Goal: Task Accomplishment & Management: Manage account settings

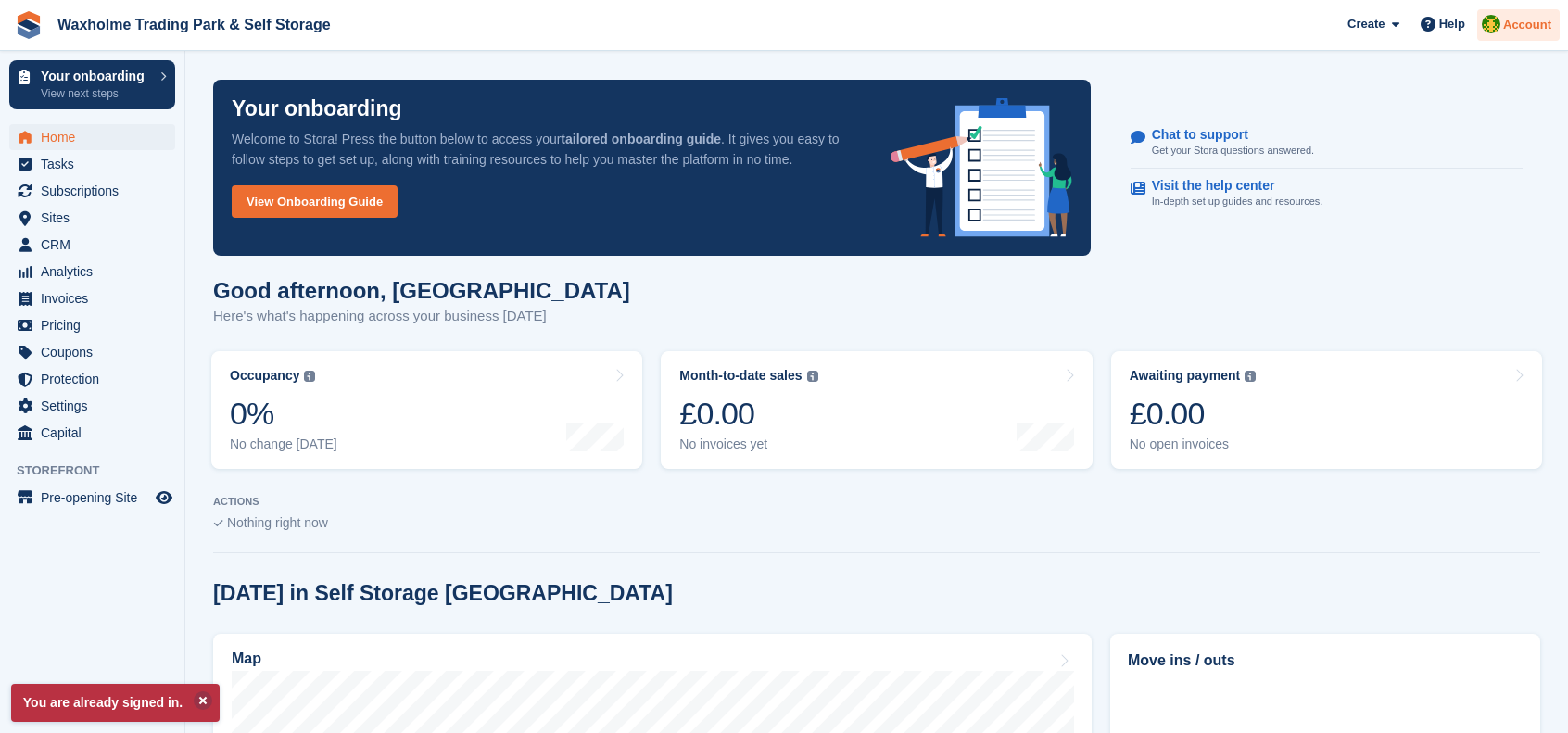
click at [1530, 31] on span "Account" at bounding box center [1527, 25] width 49 height 18
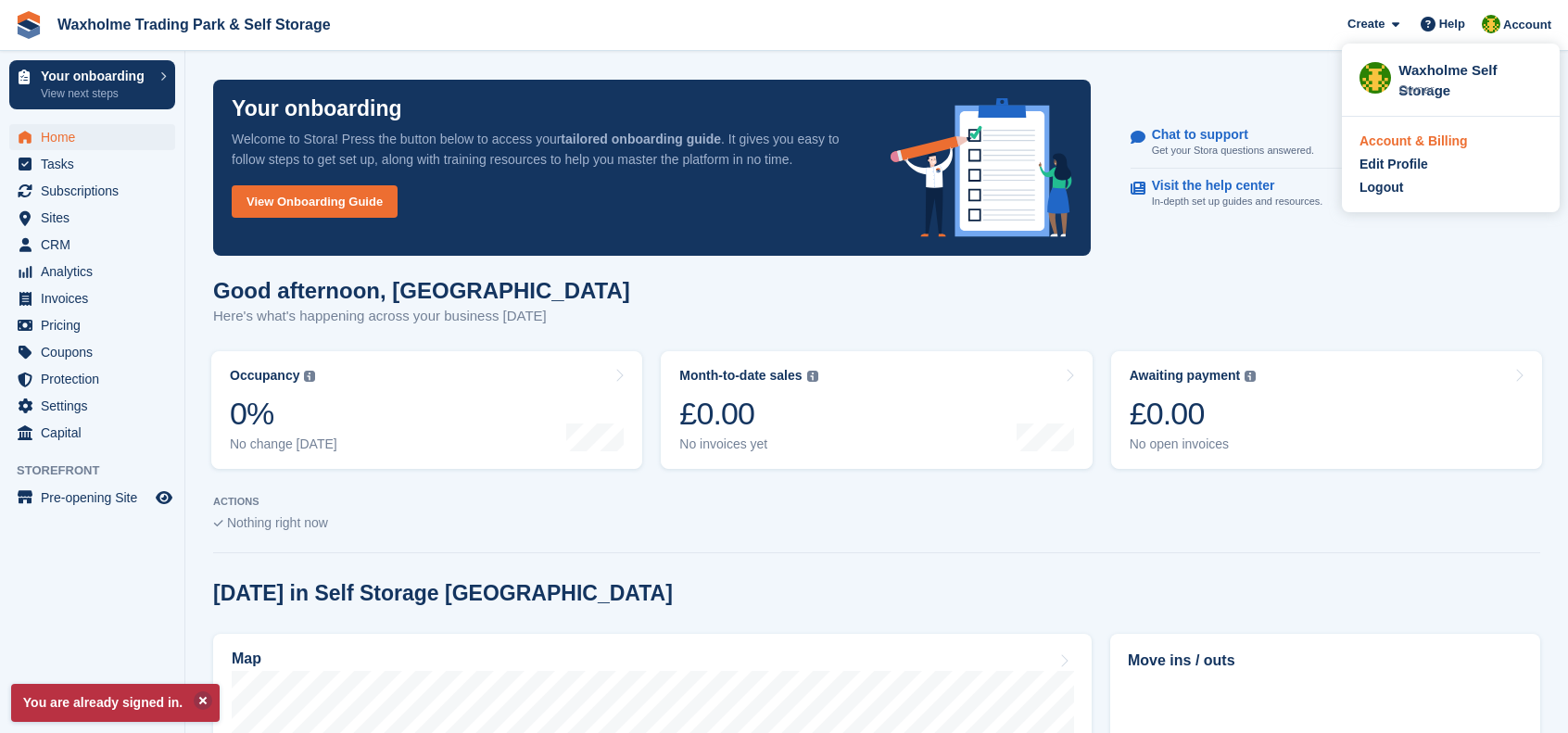
click at [1433, 147] on div "Account & Billing" at bounding box center [1414, 141] width 109 height 19
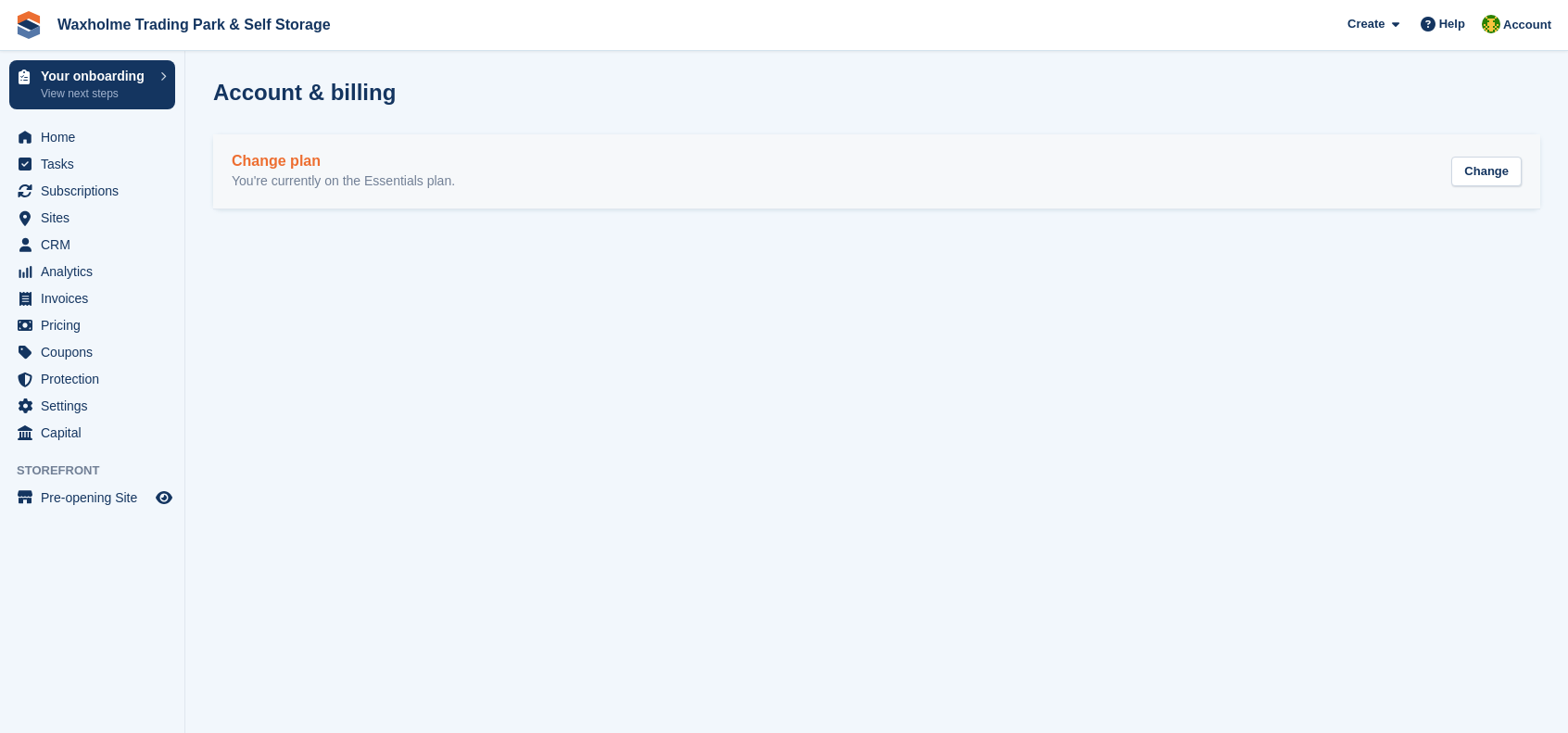
click at [262, 164] on h2 "Change plan" at bounding box center [344, 160] width 223 height 16
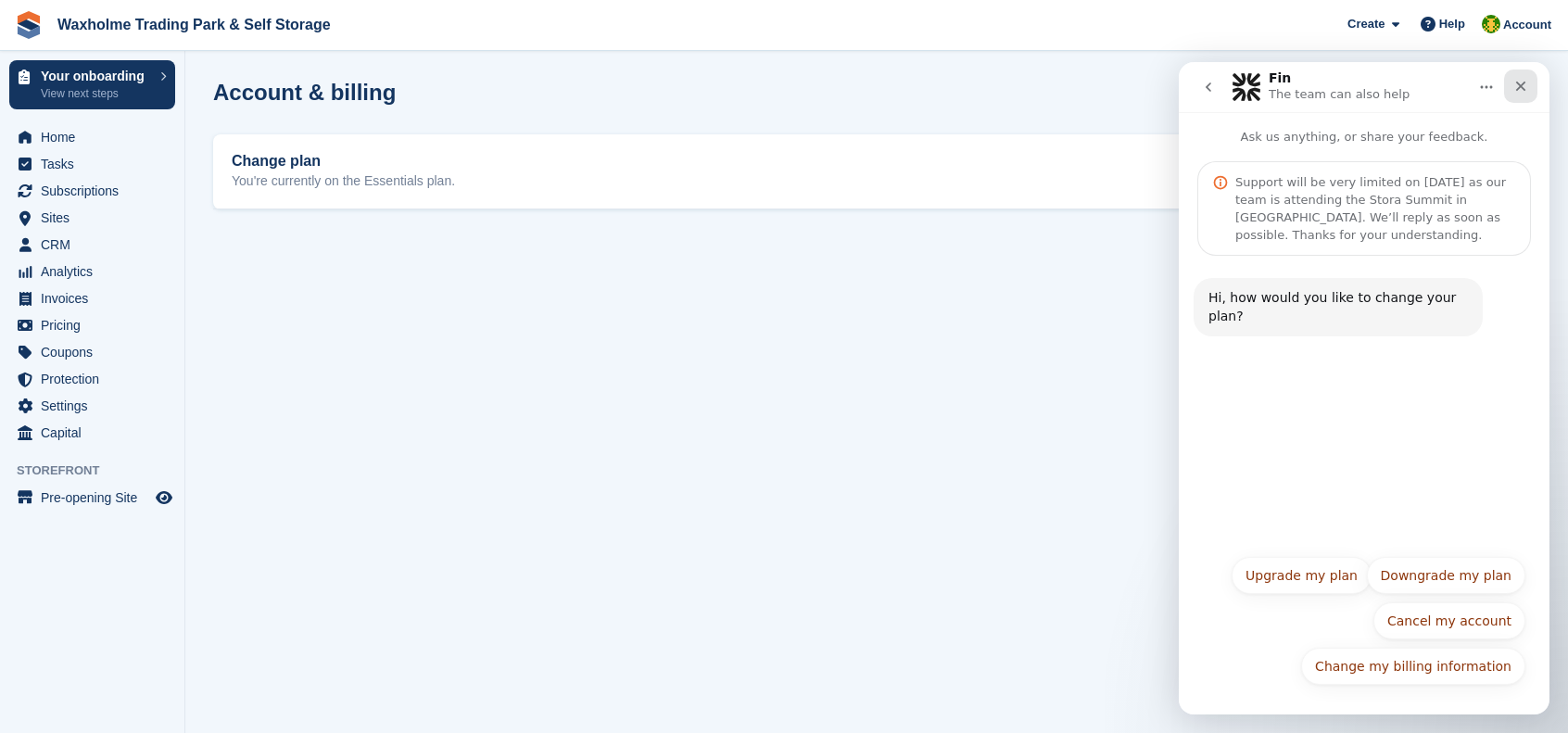
click at [1524, 89] on icon "Close" at bounding box center [1521, 86] width 10 height 10
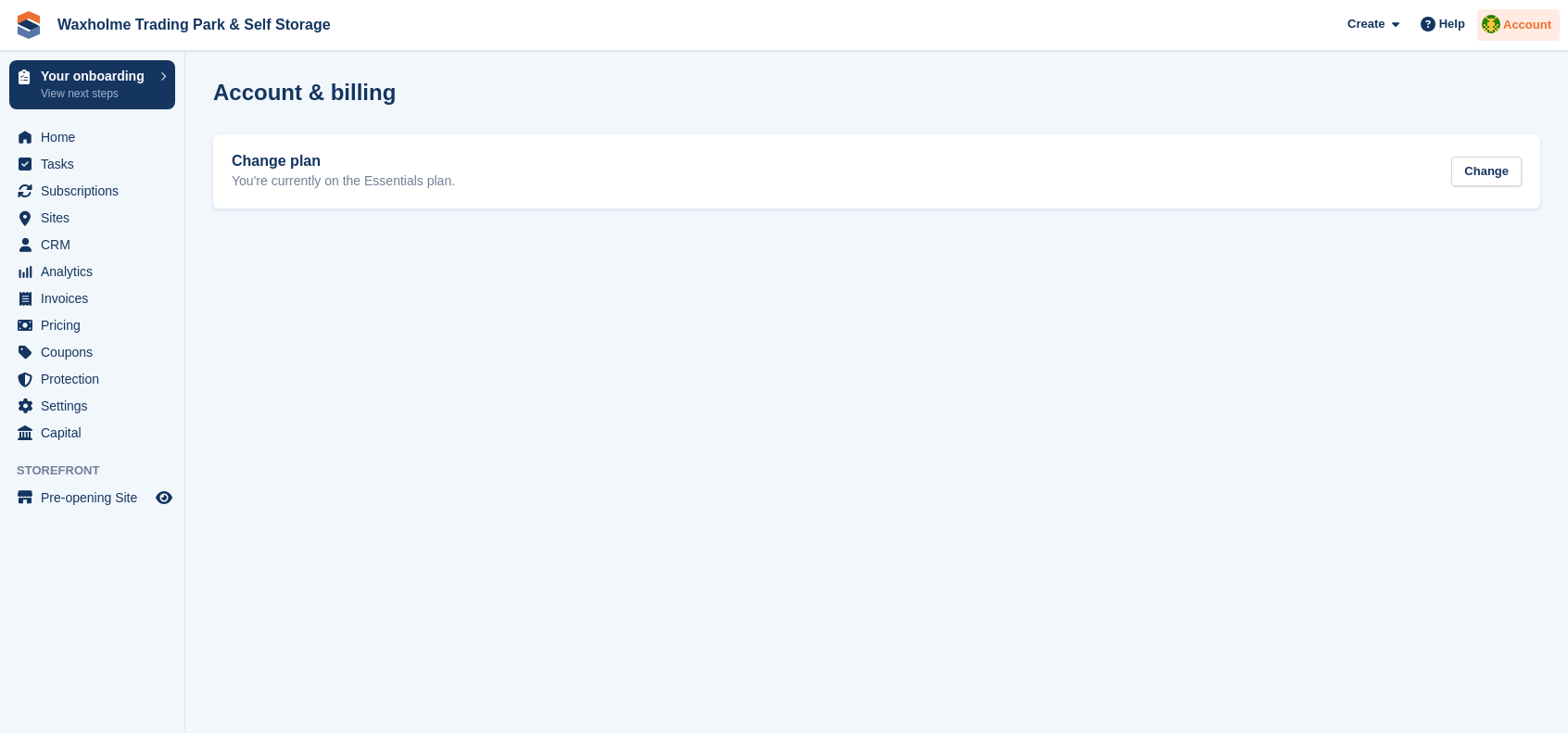
click at [1503, 21] on div "Account" at bounding box center [1518, 26] width 82 height 32
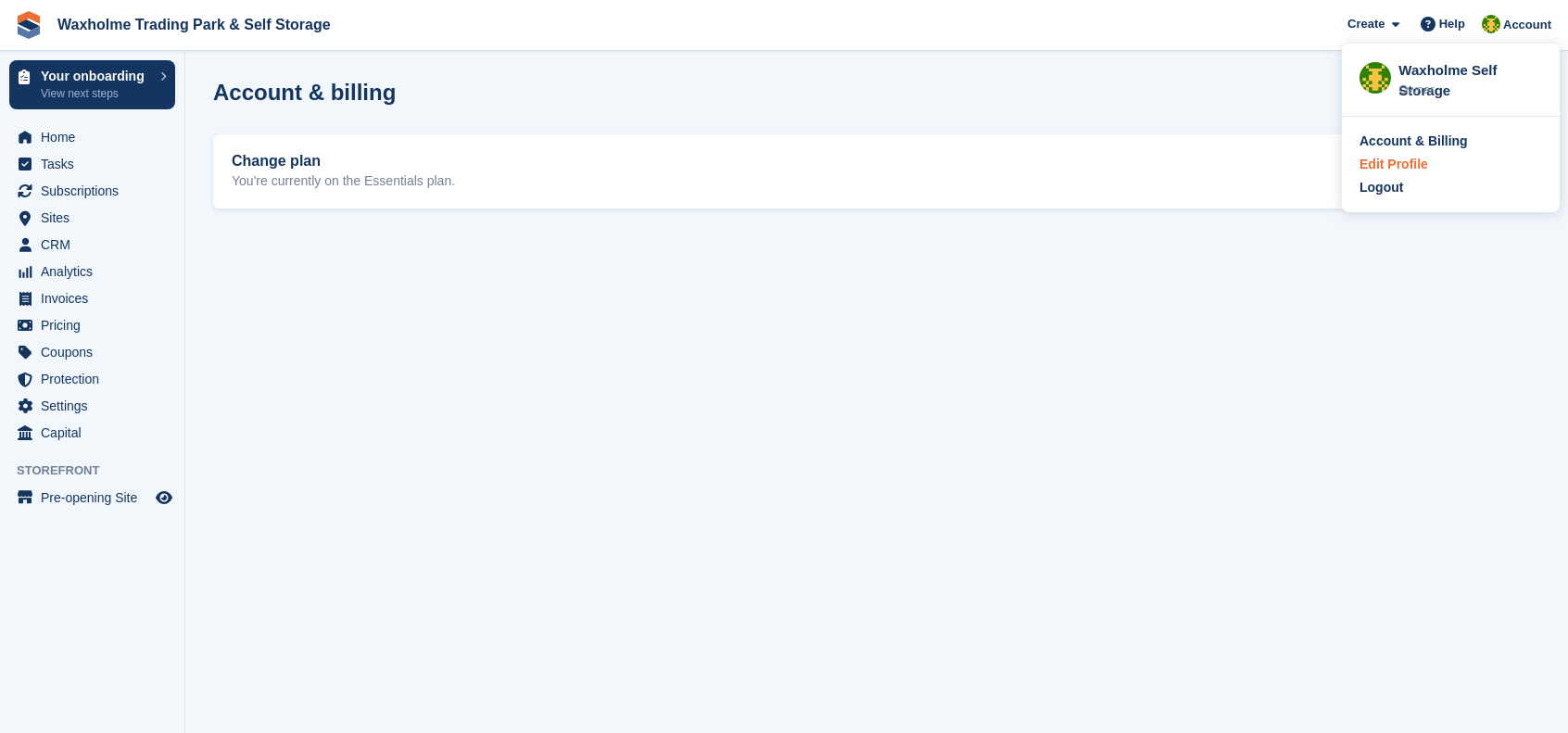
click at [1381, 168] on div "Edit Profile" at bounding box center [1394, 164] width 69 height 19
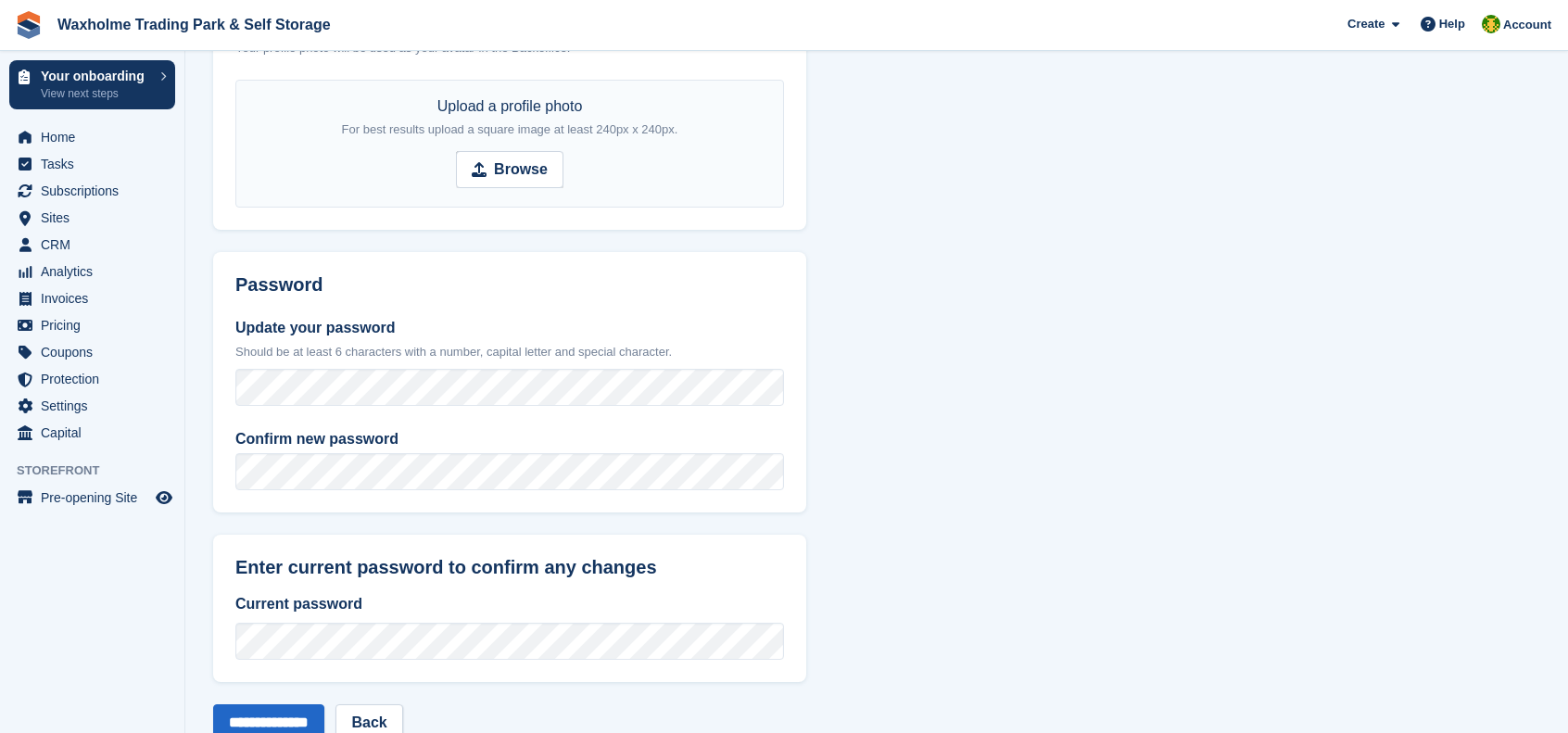
scroll to position [658, 0]
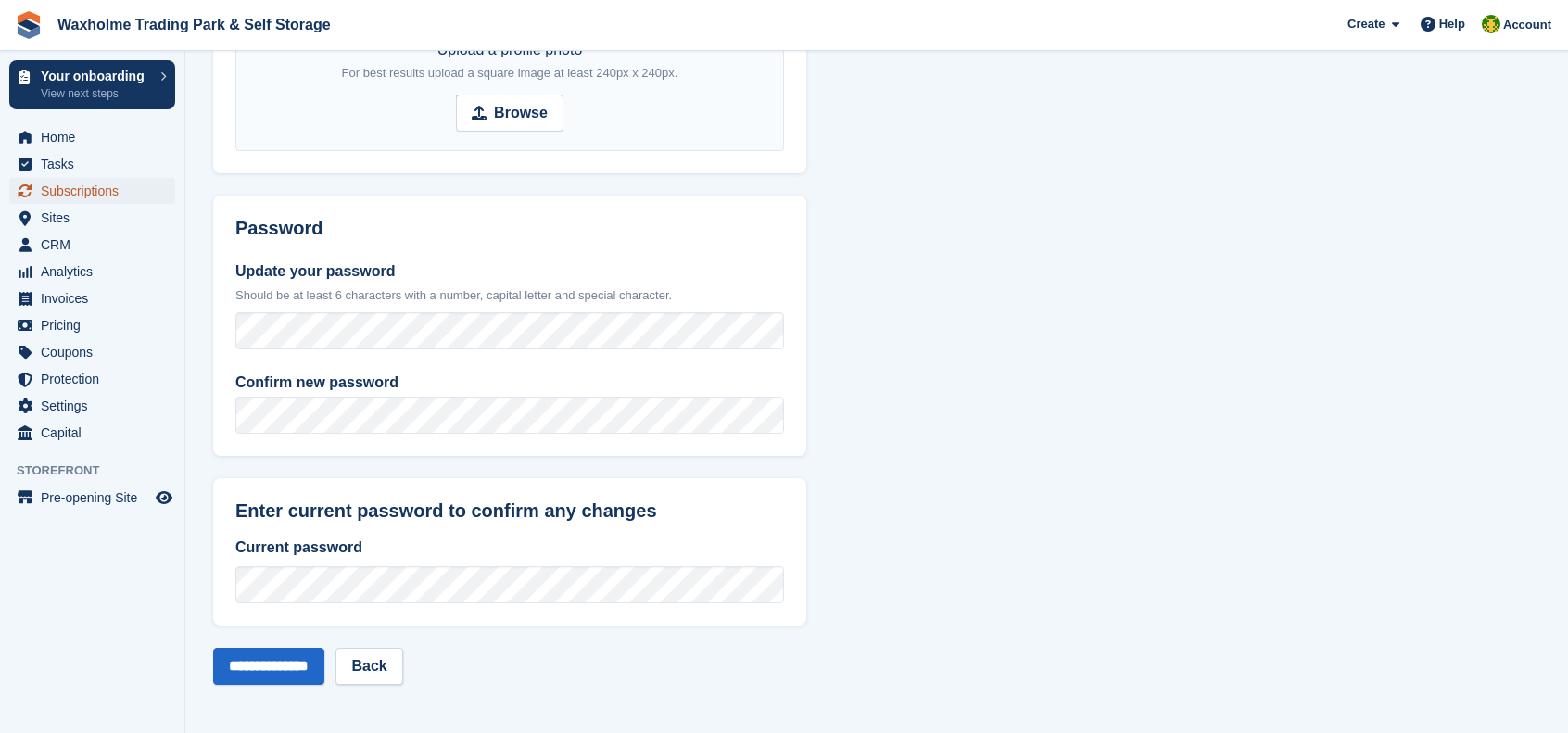
click at [90, 188] on span "Subscriptions" at bounding box center [96, 190] width 112 height 26
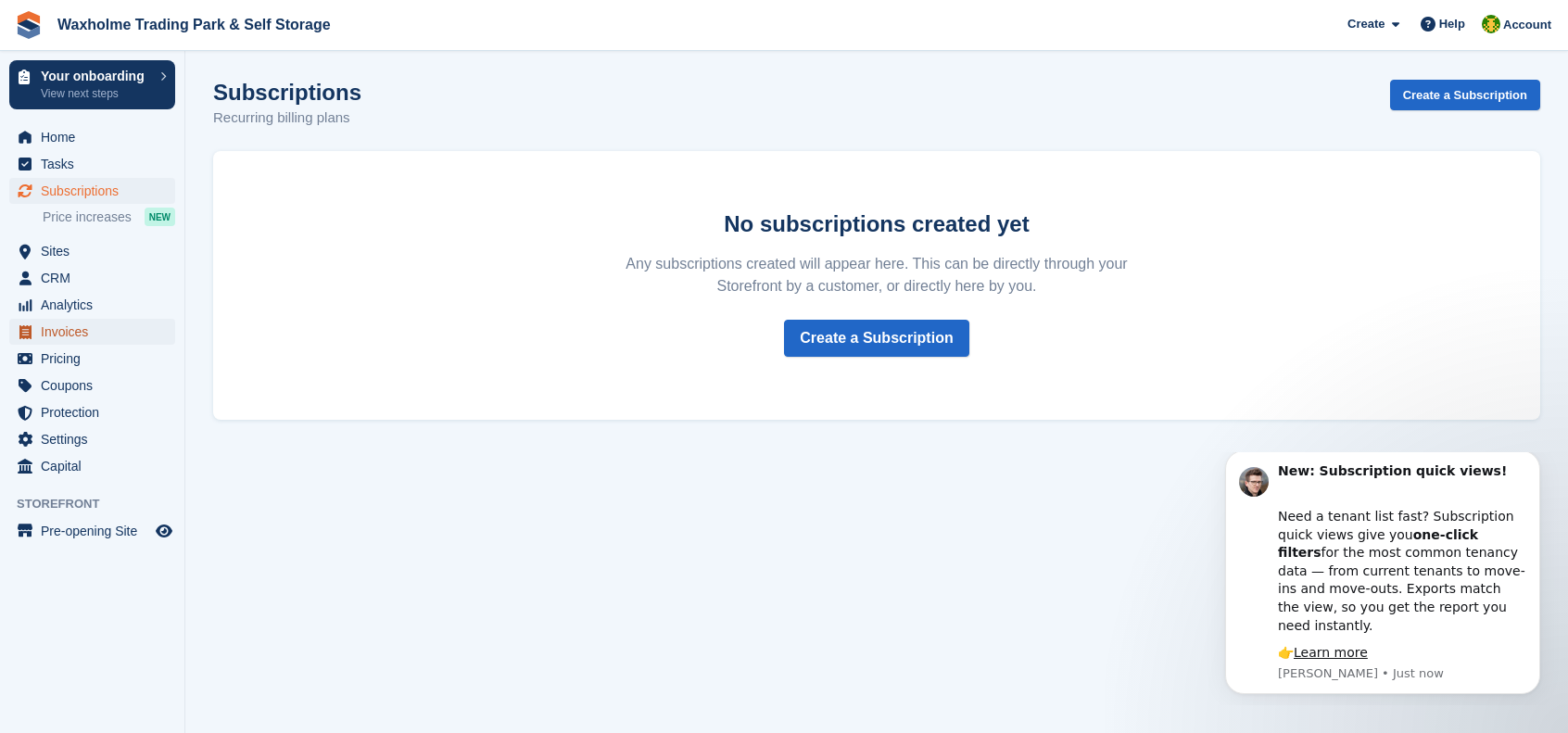
click at [76, 335] on span "Invoices" at bounding box center [96, 331] width 112 height 26
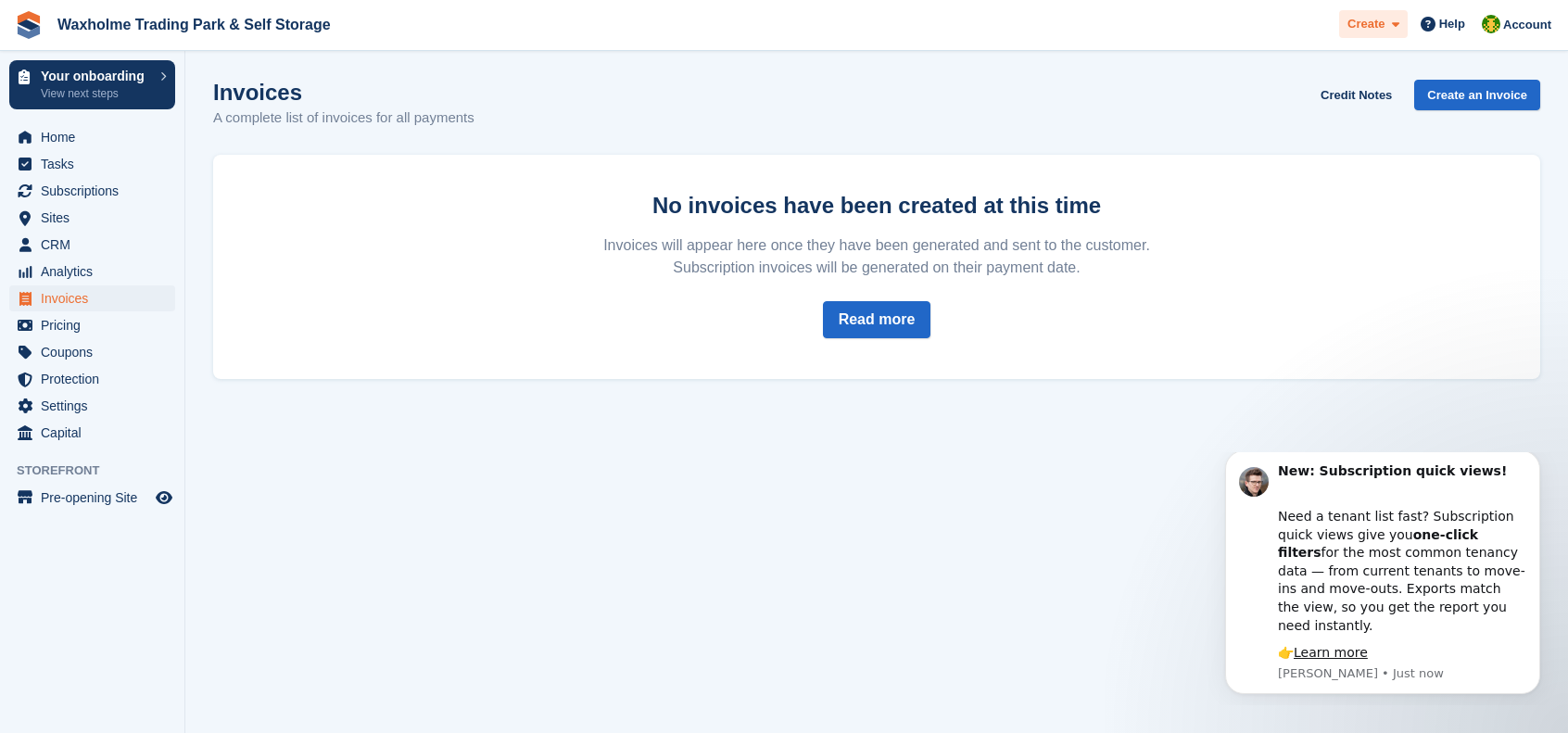
click at [1406, 23] on div "Create" at bounding box center [1373, 25] width 69 height 29
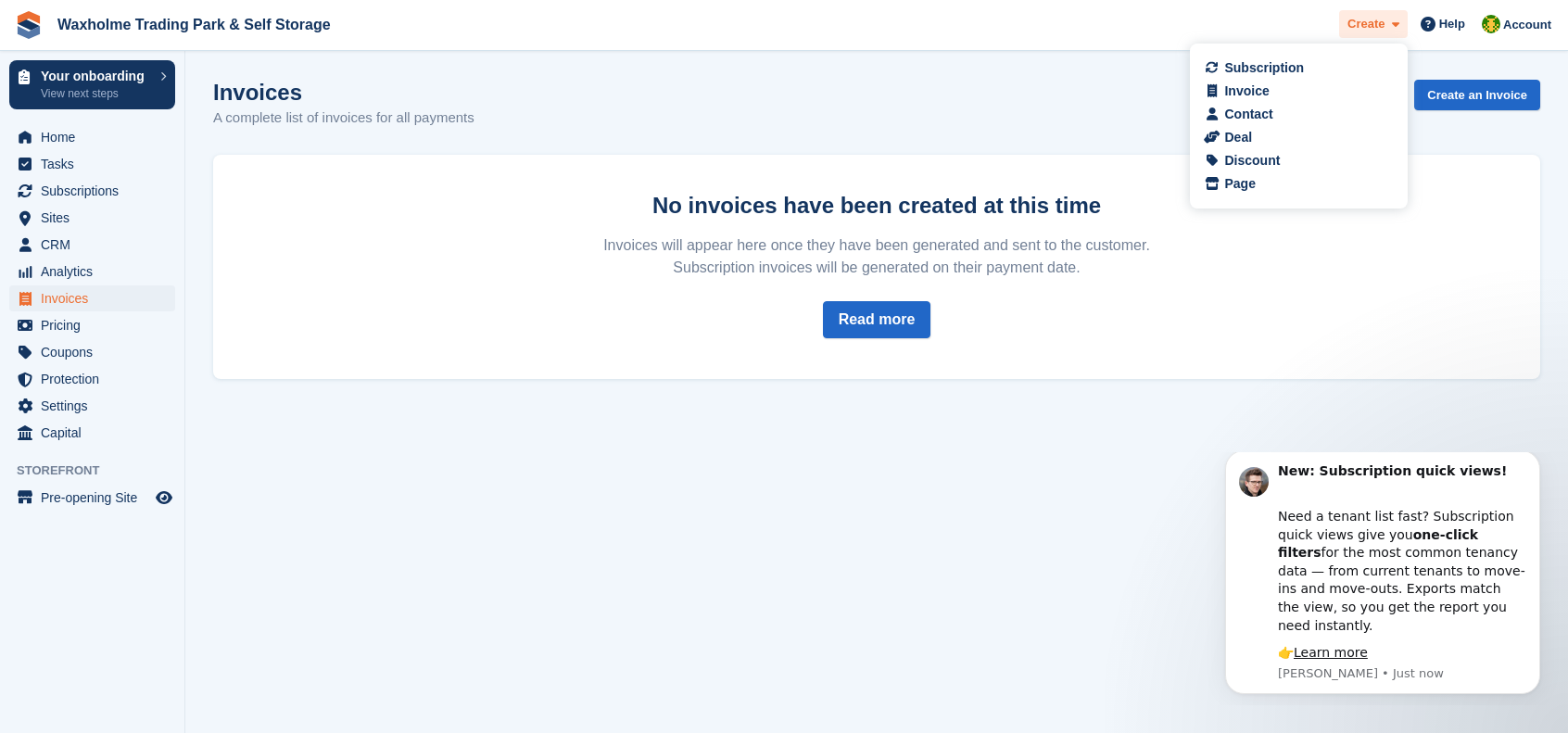
click at [1406, 23] on div "Create" at bounding box center [1373, 25] width 69 height 29
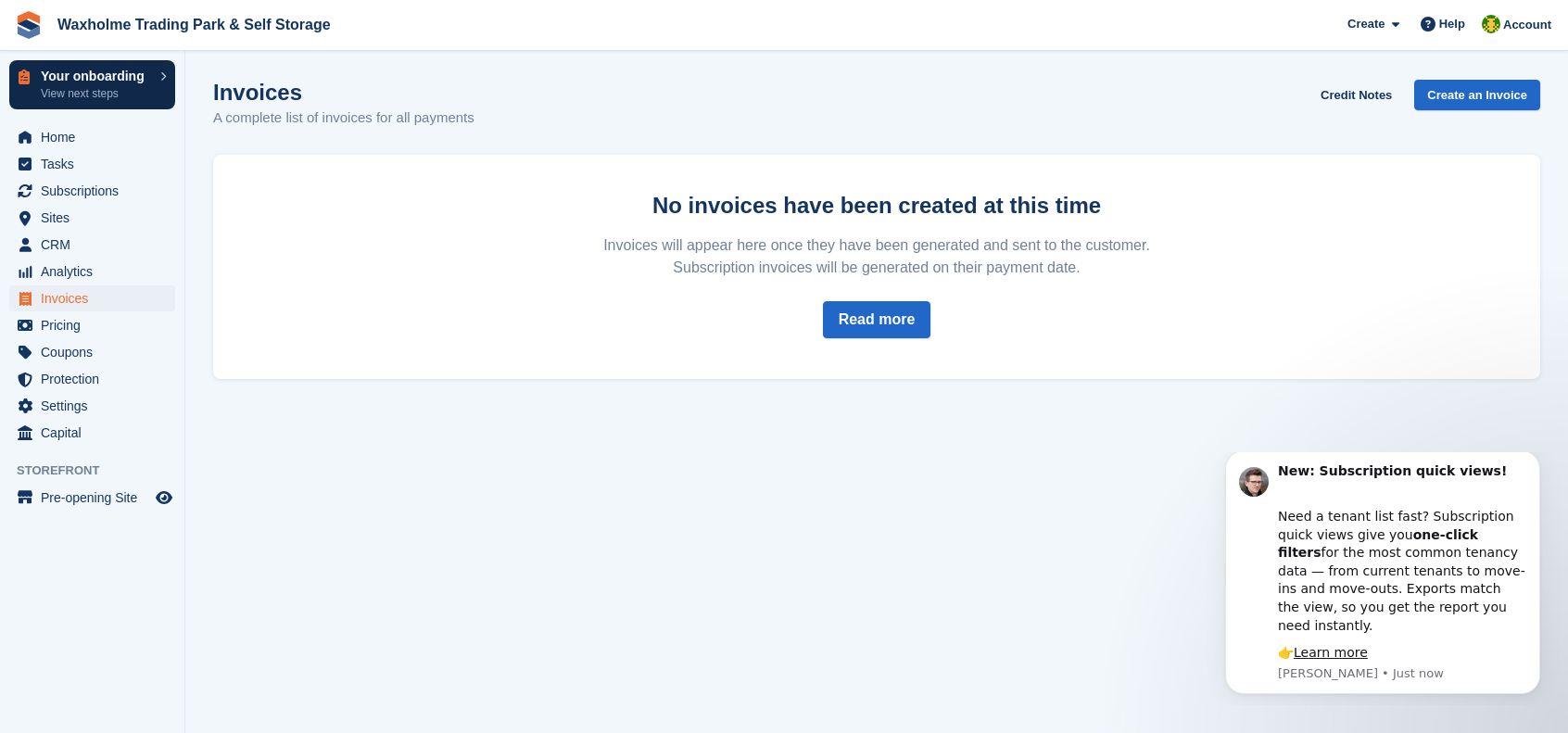
click at [128, 77] on p "Your onboarding" at bounding box center [96, 76] width 111 height 13
